Goal: Task Accomplishment & Management: Manage account settings

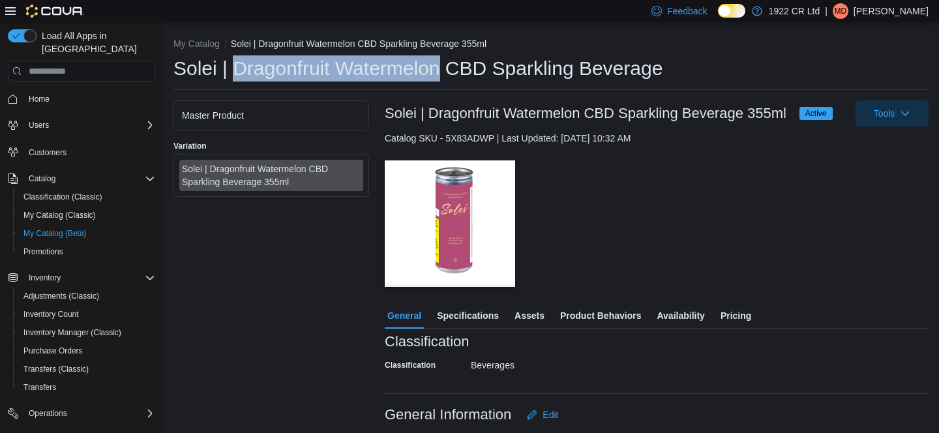
drag, startPoint x: 428, startPoint y: 70, endPoint x: 230, endPoint y: 73, distance: 198.3
click at [230, 73] on h1 "Solei | Dragonfruit Watermelon CBD Sparkling Beverage" at bounding box center [417, 68] width 489 height 26
copy h1 "Dragonfruit Watermelon"
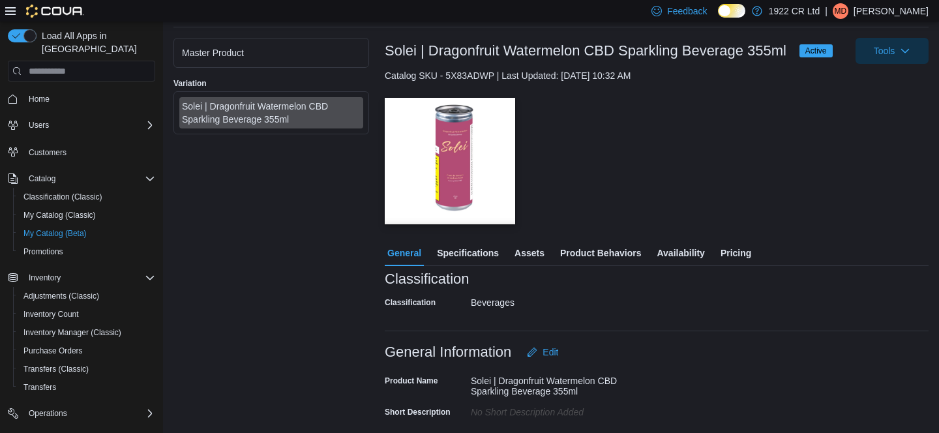
scroll to position [68, 0]
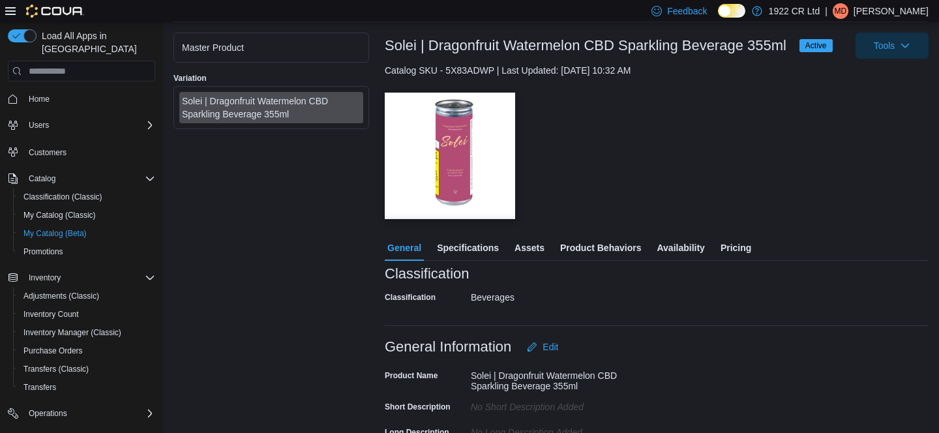
click at [545, 250] on span "Assets" at bounding box center [530, 248] width 30 height 26
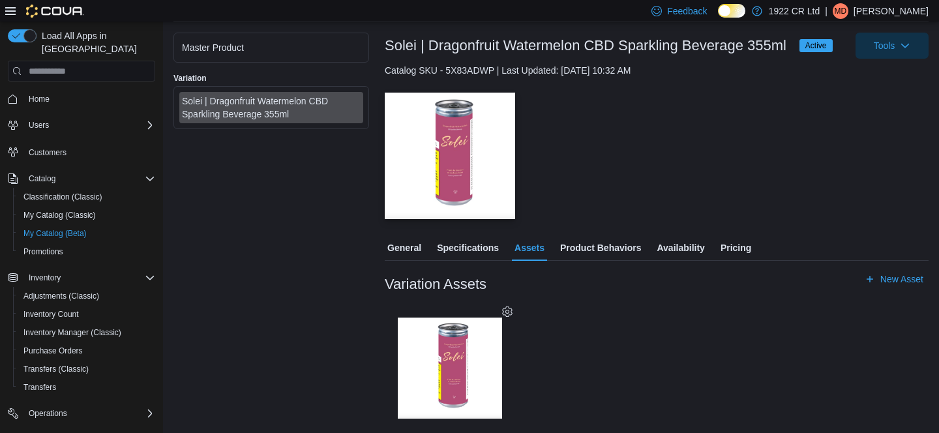
click at [287, 44] on div "Master Product" at bounding box center [271, 47] width 179 height 13
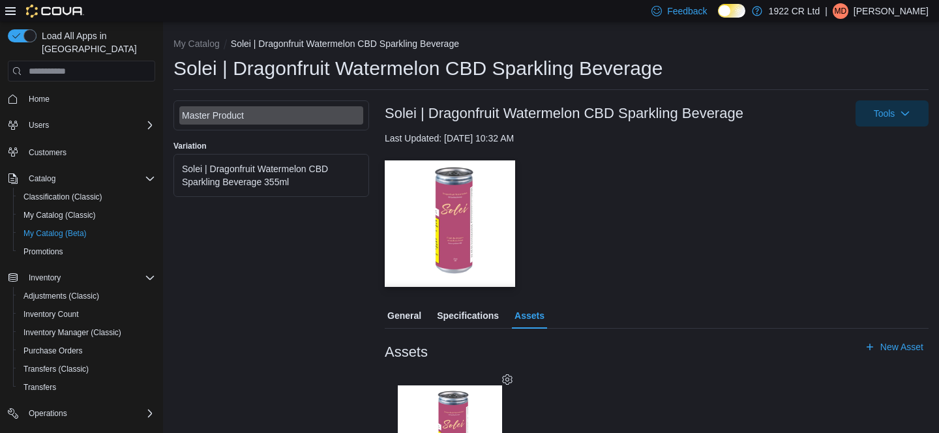
scroll to position [91, 0]
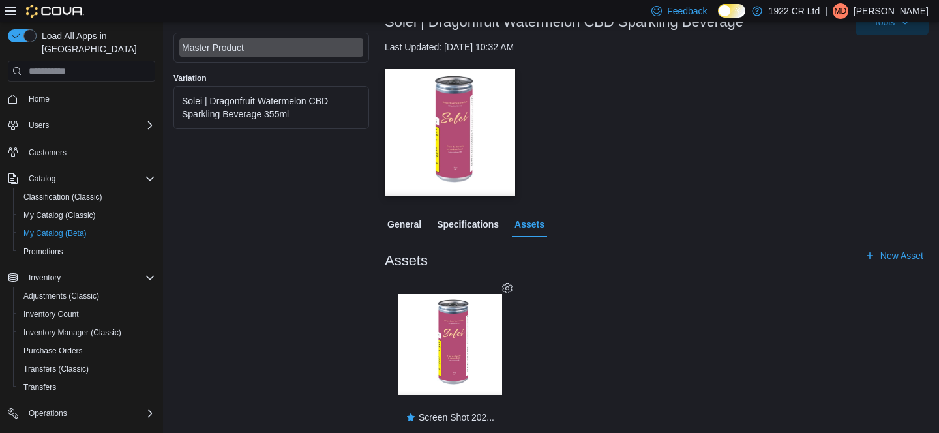
click at [503, 288] on icon at bounding box center [507, 287] width 10 height 10
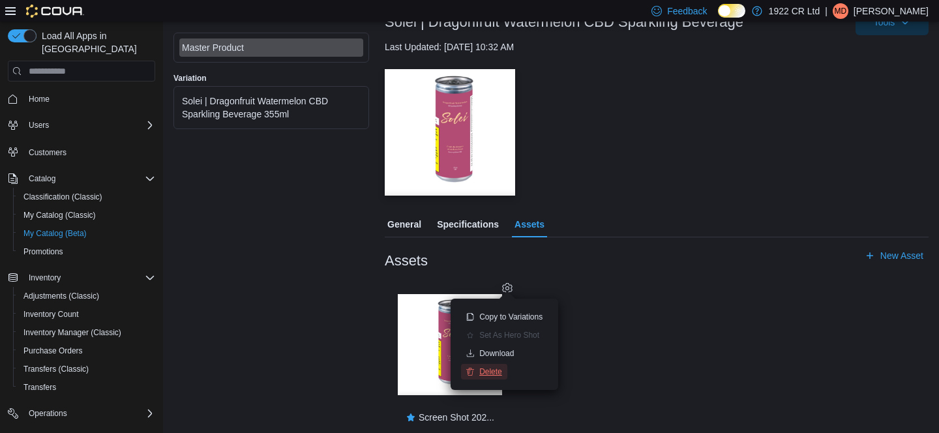
click at [496, 369] on span "Delete" at bounding box center [490, 371] width 23 height 10
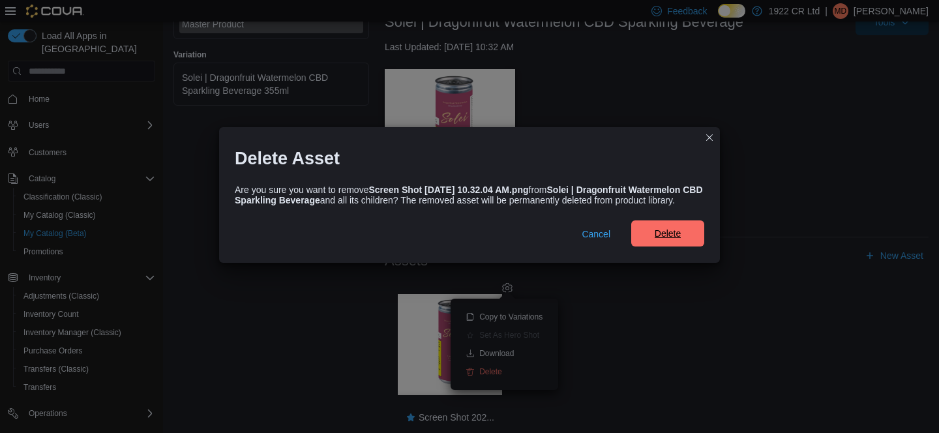
click at [670, 246] on span "Delete" at bounding box center [667, 233] width 57 height 26
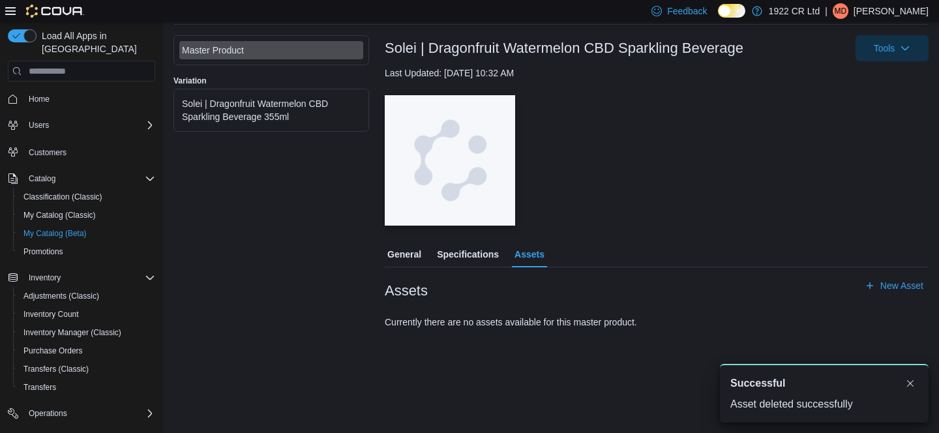
scroll to position [0, 0]
click at [881, 286] on span "New Asset" at bounding box center [901, 285] width 43 height 13
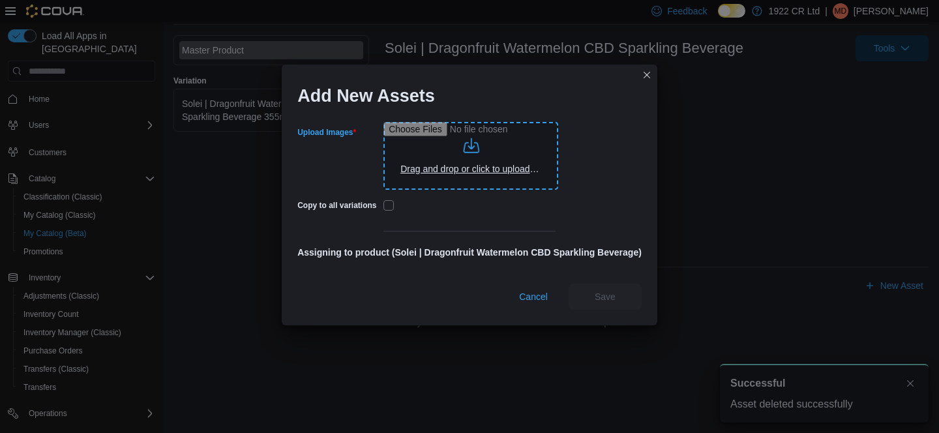
click at [467, 149] on input "Upload Images" at bounding box center [470, 156] width 175 height 68
type input "**********"
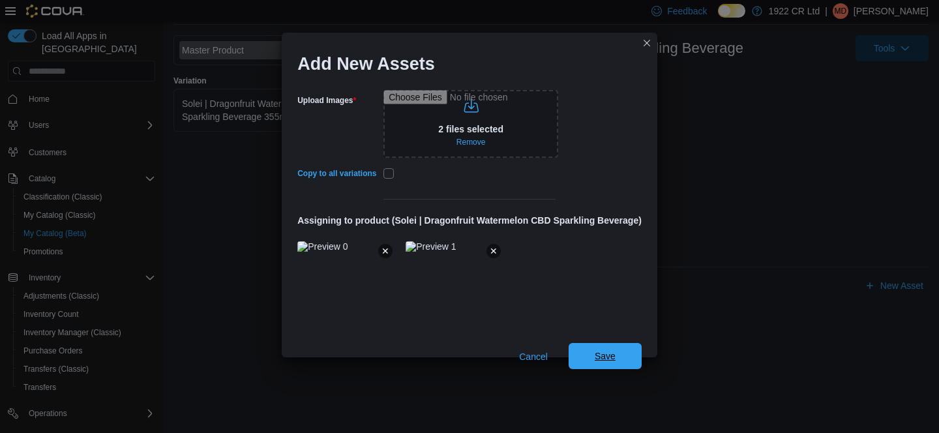
click at [606, 354] on span "Save" at bounding box center [605, 356] width 21 height 13
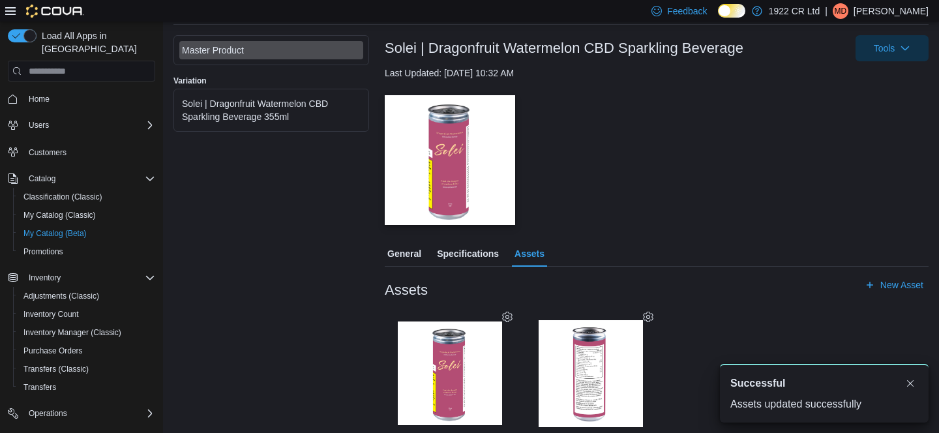
click at [278, 113] on div "Solei | Dragonfruit Watermelon CBD Sparkling Beverage 355ml" at bounding box center [271, 110] width 179 height 26
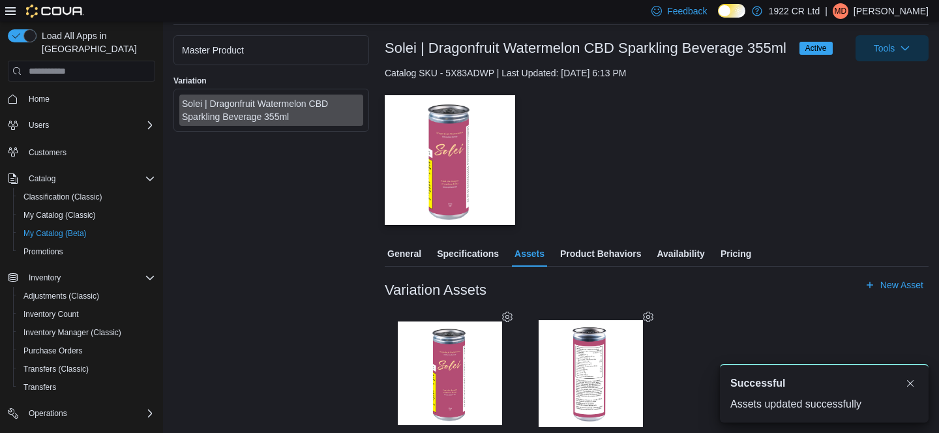
scroll to position [95, 0]
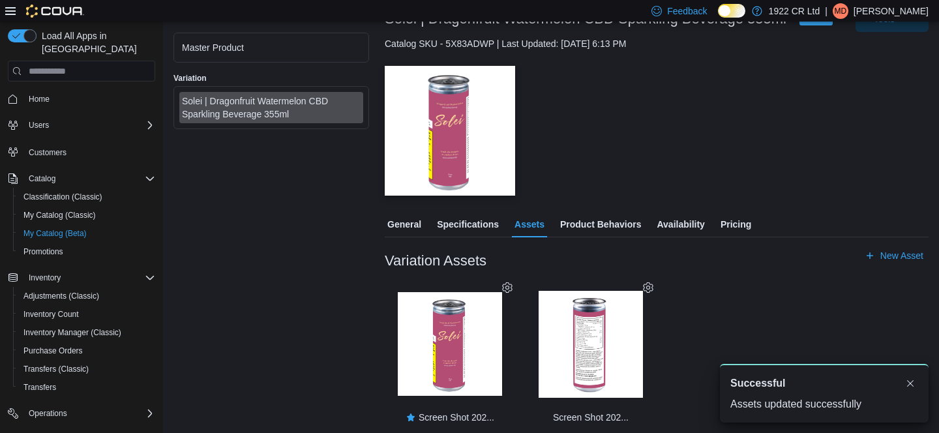
click at [402, 218] on span "General" at bounding box center [404, 224] width 34 height 26
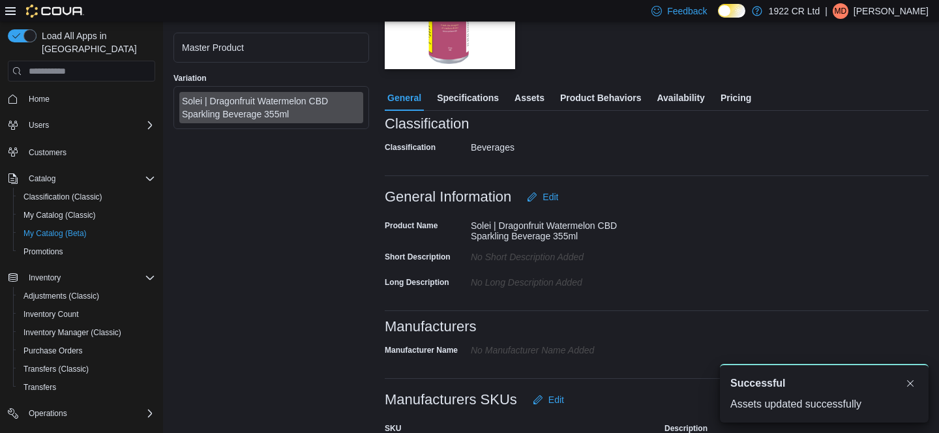
scroll to position [222, 0]
click at [560, 189] on button "Edit" at bounding box center [543, 196] width 42 height 26
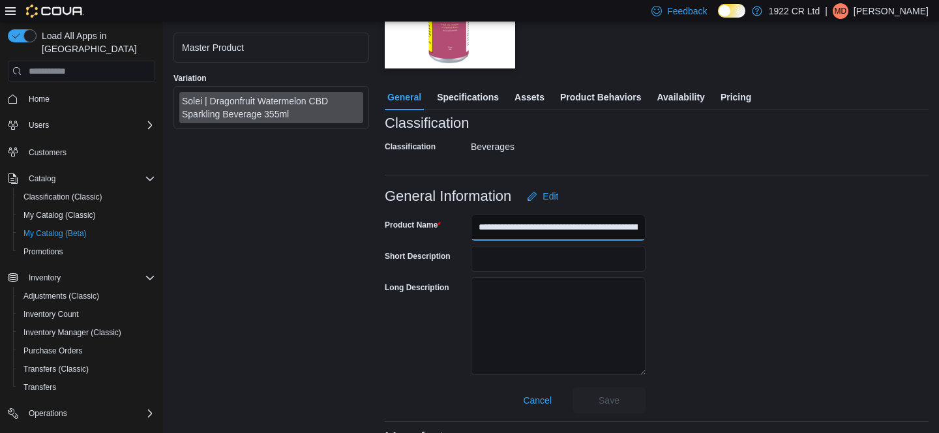
click at [507, 229] on input "**********" at bounding box center [558, 228] width 175 height 26
click at [577, 230] on input "**********" at bounding box center [558, 228] width 175 height 26
drag, startPoint x: 568, startPoint y: 228, endPoint x: 757, endPoint y: 231, distance: 189.1
click at [758, 233] on div "**********" at bounding box center [657, 311] width 544 height 204
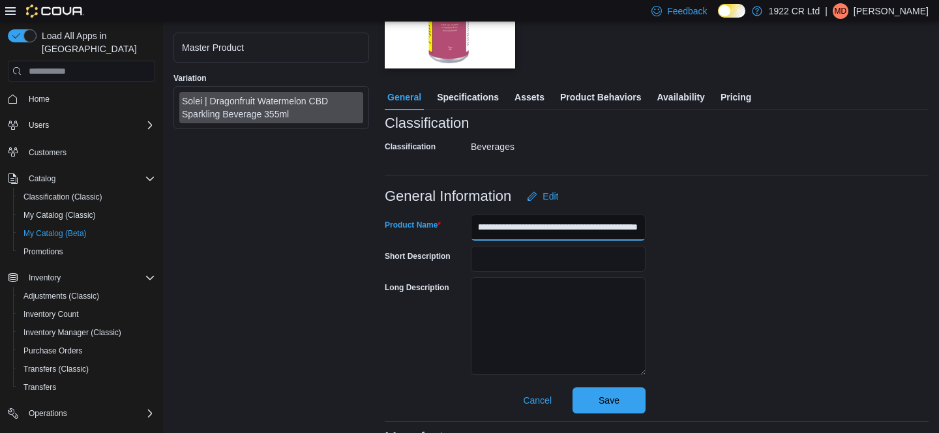
scroll to position [0, 67]
type input "**********"
